Goal: Transaction & Acquisition: Purchase product/service

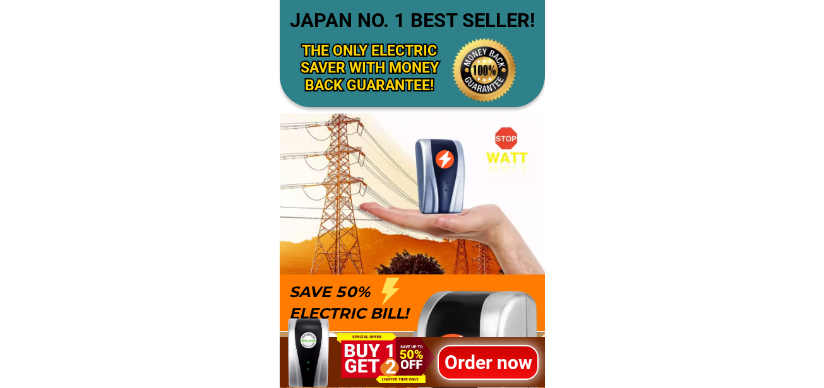
click at [460, 345] on div at bounding box center [487, 362] width 102 height 35
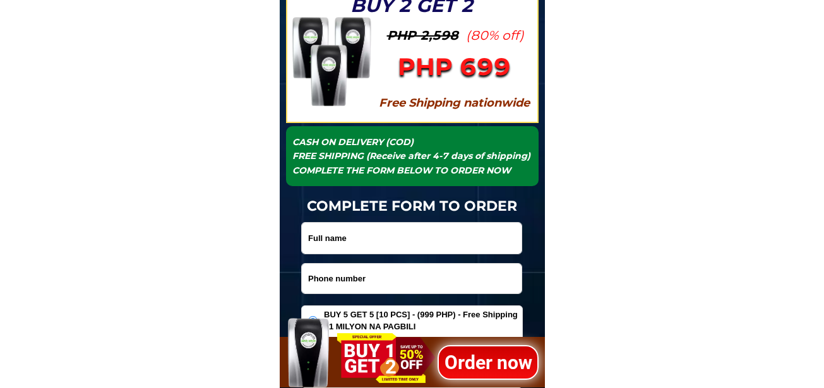
scroll to position [4228, 0]
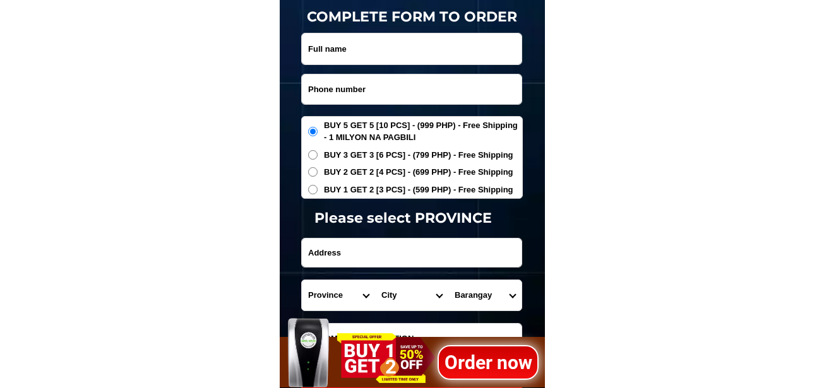
click at [352, 80] on input "Input phone_number" at bounding box center [412, 90] width 220 height 30
paste input "639706259865"
type input "639706259865"
click at [365, 59] on input "Input full_name" at bounding box center [412, 48] width 220 height 31
paste input "soniar4 orense"
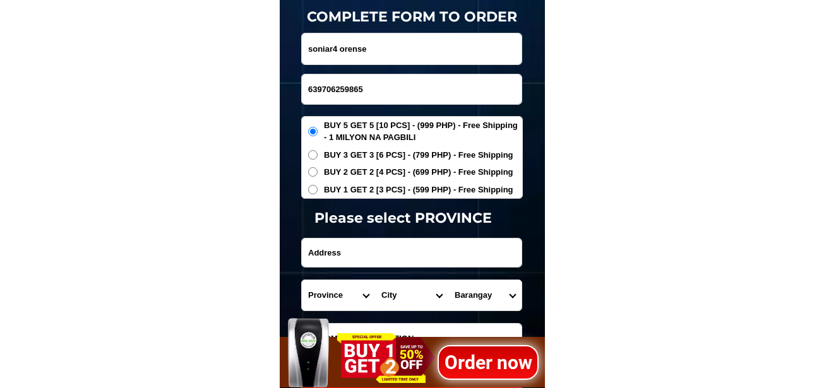
type input "soniar4 orense"
click at [364, 172] on span "BUY 2 GET 2 [4 PCS] - (699 PHP) - Free Shipping" at bounding box center [418, 172] width 189 height 13
click at [318, 172] on input "BUY 2 GET 2 [4 PCS] - (699 PHP) - Free Shipping" at bounding box center [312, 171] width 9 height 9
radio input "true"
click at [337, 135] on span "BUY 5 GET 5 [10 PCS] - (999 PHP) - Free Shipping - 1 MILYON NA PAGBILI" at bounding box center [423, 131] width 198 height 25
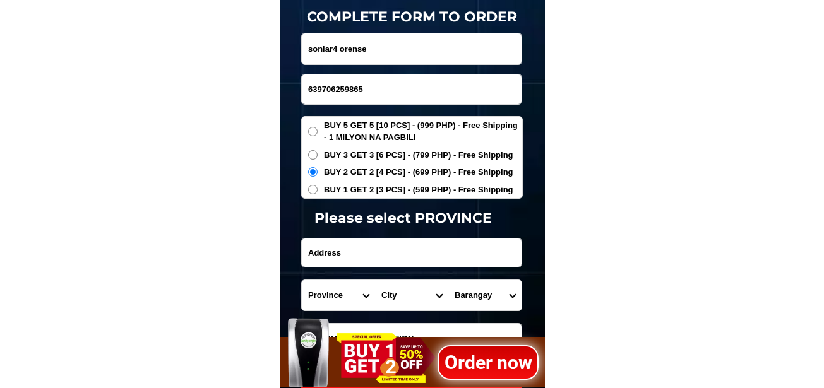
click at [318, 135] on input "BUY 5 GET 5 [10 PCS] - (999 PHP) - Free Shipping - 1 MILYON NA PAGBILI" at bounding box center [312, 131] width 9 height 9
radio input "true"
click at [320, 259] on input "Input address" at bounding box center [412, 253] width 220 height 28
type input "albay"
click at [324, 302] on select "Province [GEOGRAPHIC_DATA] [GEOGRAPHIC_DATA] [GEOGRAPHIC_DATA] [GEOGRAPHIC_DATA…" at bounding box center [338, 295] width 73 height 30
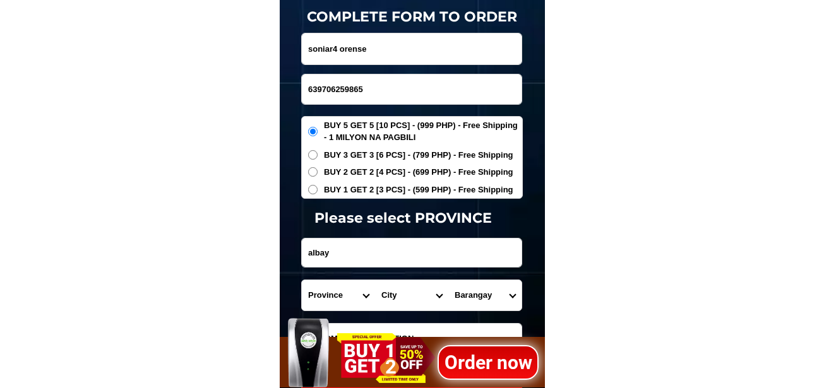
select select "63_402"
click at [302, 280] on select "Province [GEOGRAPHIC_DATA] [GEOGRAPHIC_DATA] [GEOGRAPHIC_DATA] [GEOGRAPHIC_DATA…" at bounding box center [338, 295] width 73 height 30
click at [414, 301] on select "City [GEOGRAPHIC_DATA]-[GEOGRAPHIC_DATA]-[PERSON_NAME] Bacacay Camalig [GEOGRAP…" at bounding box center [411, 295] width 73 height 30
select select "63_4027133"
click at [375, 280] on select "City [GEOGRAPHIC_DATA]-[GEOGRAPHIC_DATA]-[PERSON_NAME] Bacacay Camalig [GEOGRAP…" at bounding box center [411, 295] width 73 height 30
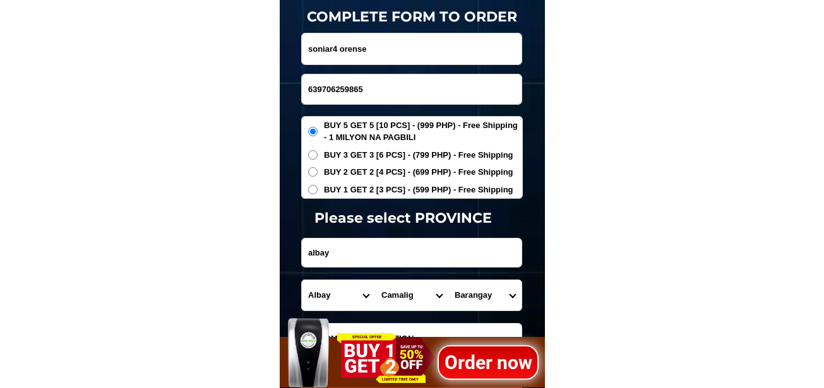
drag, startPoint x: 484, startPoint y: 309, endPoint x: 483, endPoint y: 287, distance: 22.1
click at [483, 302] on select "Barangay Anoling Baligang Bantonan Barangay 1 (pob.) Barangay 2 (pob.) Barangay…" at bounding box center [484, 295] width 73 height 30
select select "63_40271335893"
click at [448, 280] on select "Barangay Anoling Baligang Bantonan Barangay 1 (pob.) Barangay 2 (pob.) Barangay…" at bounding box center [484, 295] width 73 height 30
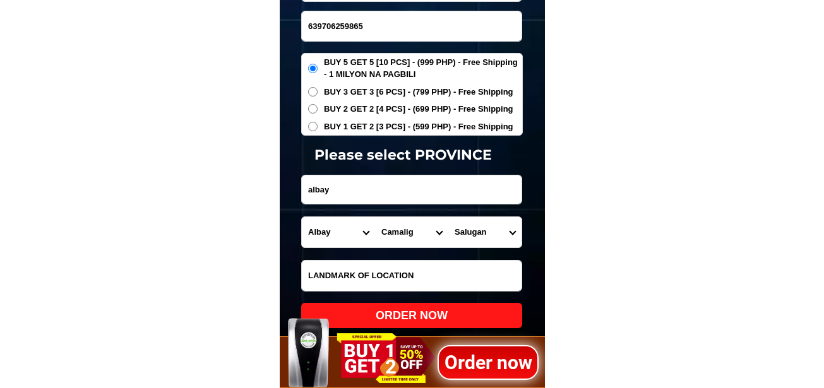
scroll to position [4354, 0]
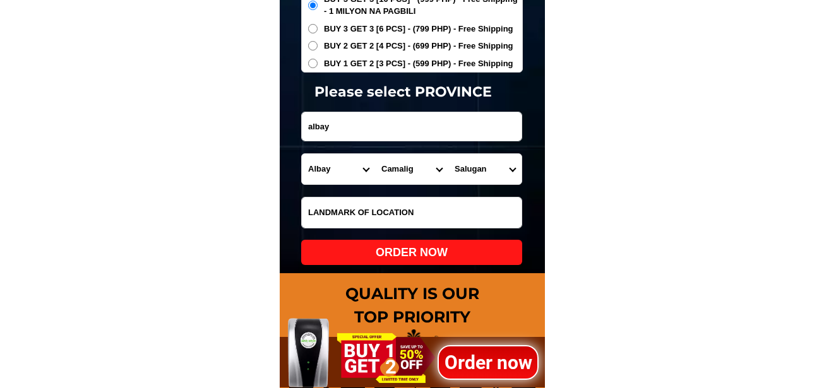
click at [450, 253] on div "ORDER NOW" at bounding box center [411, 252] width 221 height 17
radio input "true"
